Goal: Transaction & Acquisition: Purchase product/service

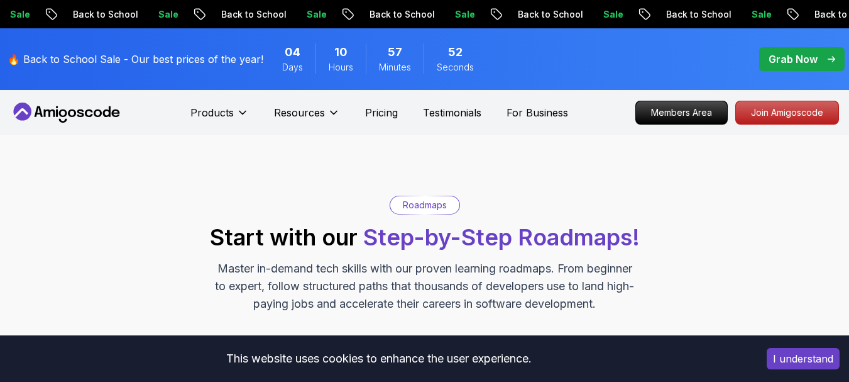
click at [795, 355] on button "I understand" at bounding box center [803, 358] width 73 height 21
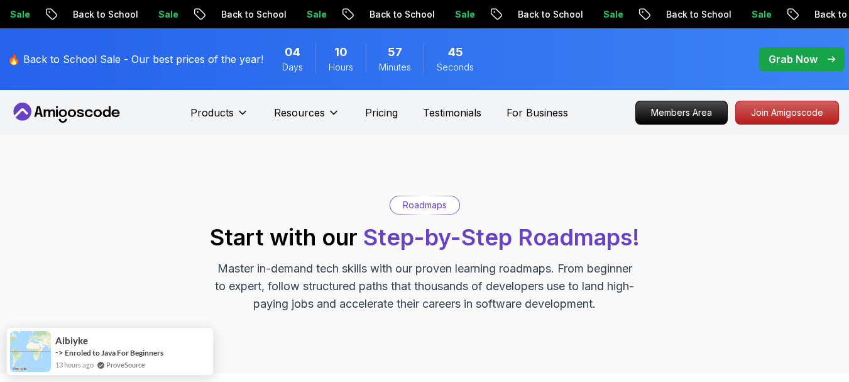
click at [809, 58] on p "Grab Now" at bounding box center [793, 59] width 49 height 15
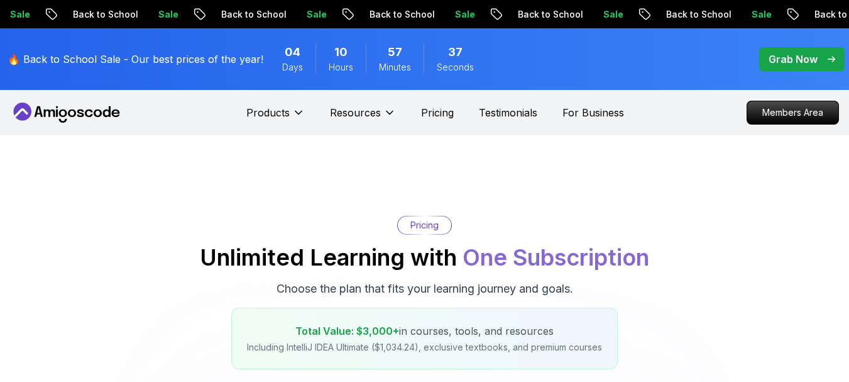
scroll to position [314, 0]
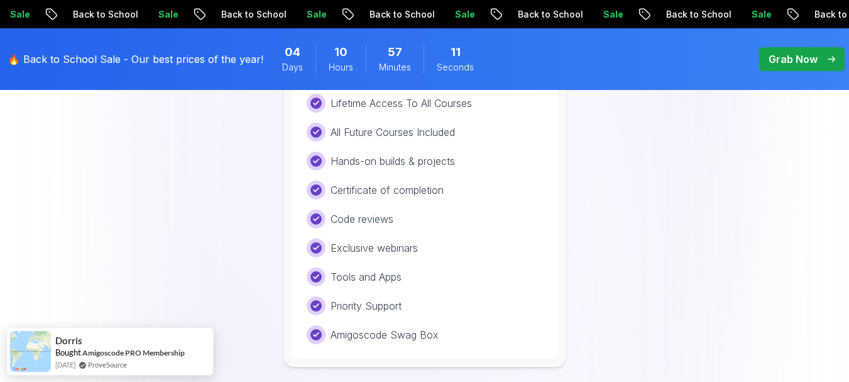
scroll to position [943, 0]
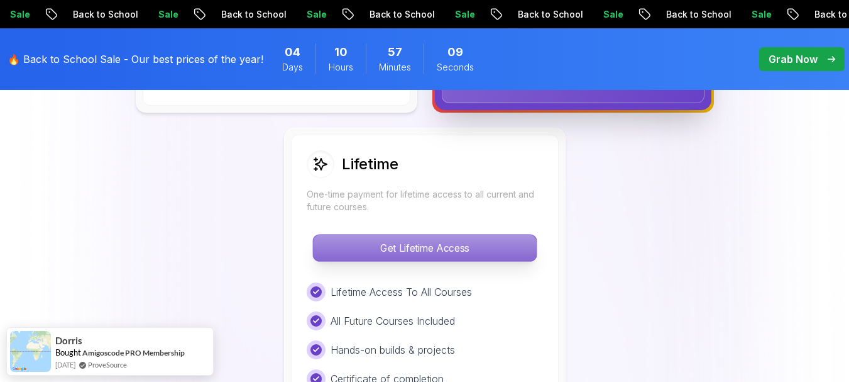
click at [434, 248] on p "Get Lifetime Access" at bounding box center [424, 248] width 223 height 26
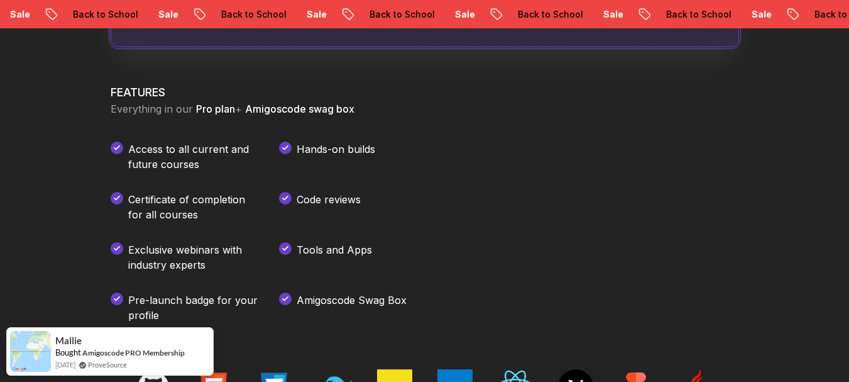
scroll to position [1509, 0]
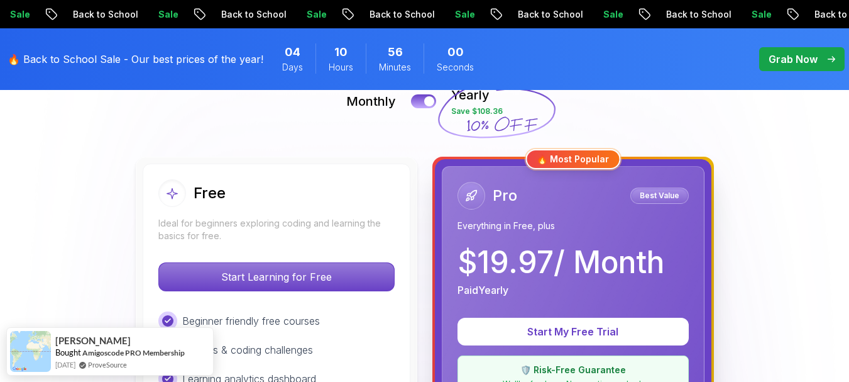
scroll to position [252, 0]
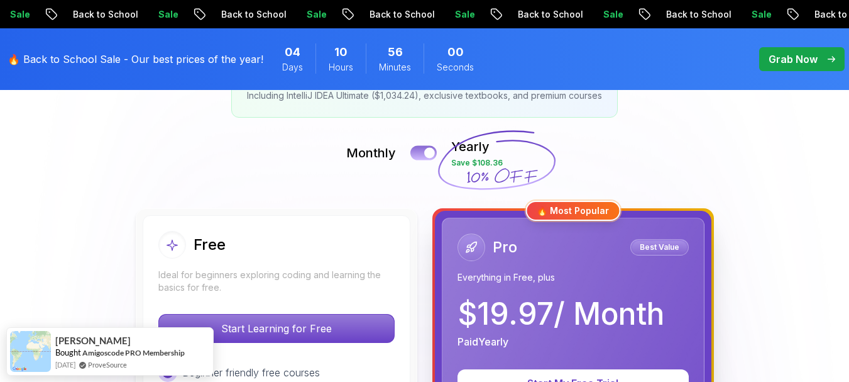
click at [429, 147] on button at bounding box center [424, 152] width 26 height 14
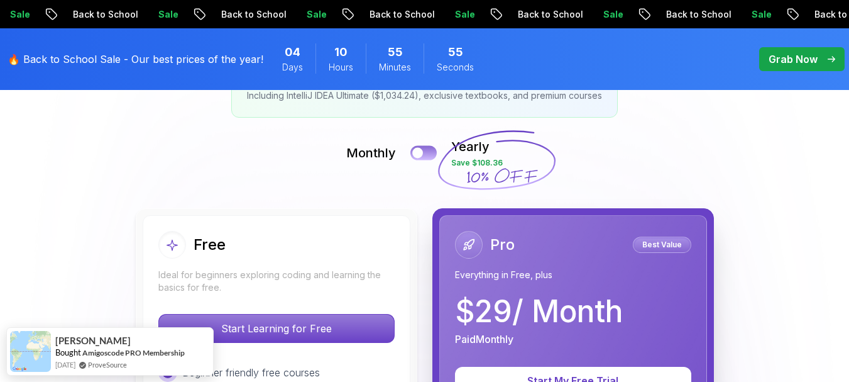
click at [423, 153] on div at bounding box center [417, 153] width 11 height 11
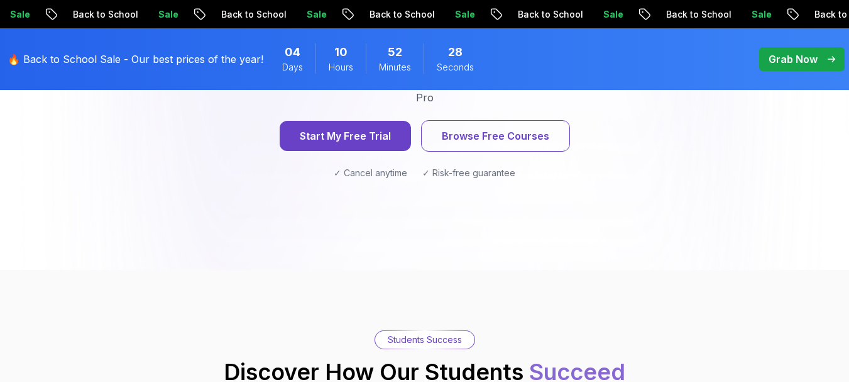
scroll to position [1698, 0]
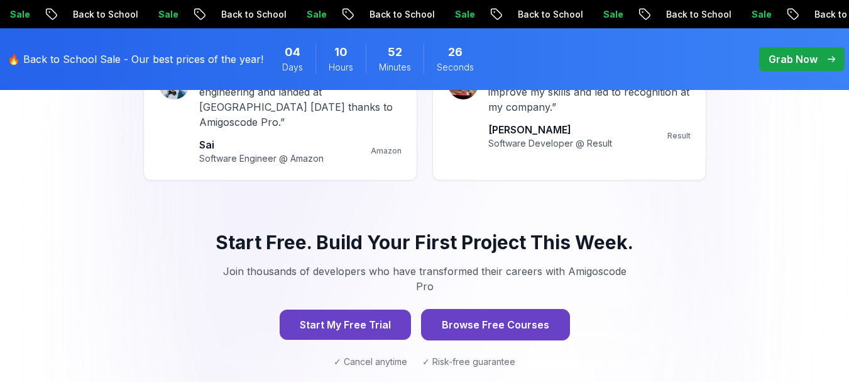
click at [478, 309] on button "Browse Free Courses" at bounding box center [495, 324] width 149 height 31
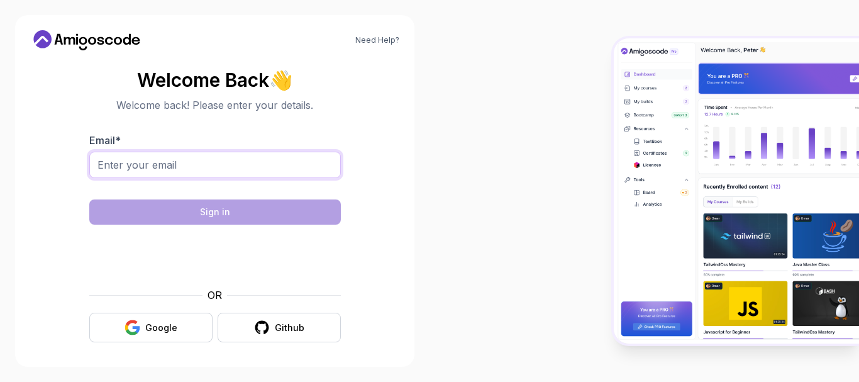
click at [174, 164] on input "Email *" at bounding box center [215, 165] width 252 height 26
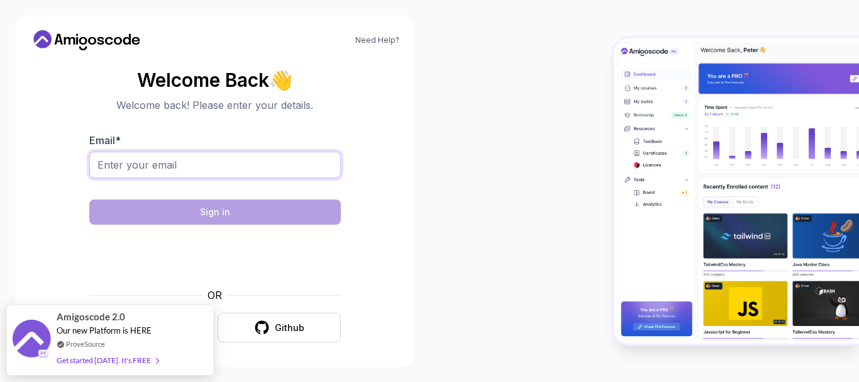
click at [118, 164] on input "Email *" at bounding box center [215, 165] width 252 height 26
type input "[EMAIL_ADDRESS][DOMAIN_NAME]"
click at [45, 167] on section "Welcome Back 👋 Welcome back! Please enter your details. Email * [EMAIL_ADDRESS]…" at bounding box center [214, 205] width 369 height 297
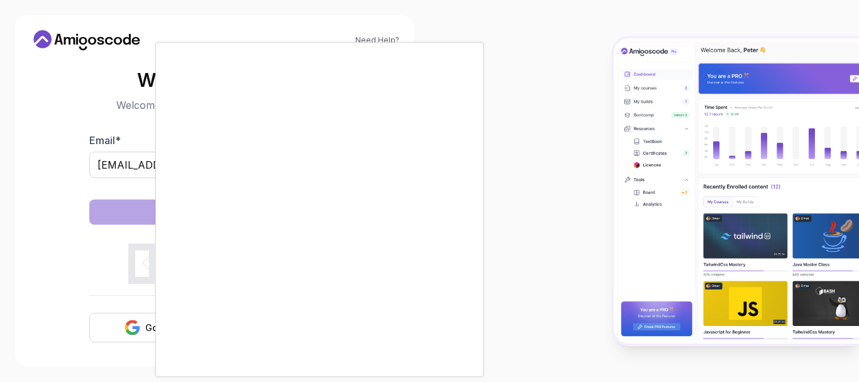
click at [518, 171] on div at bounding box center [429, 191] width 859 height 382
click at [516, 195] on div at bounding box center [429, 191] width 859 height 382
